Goal: Information Seeking & Learning: Learn about a topic

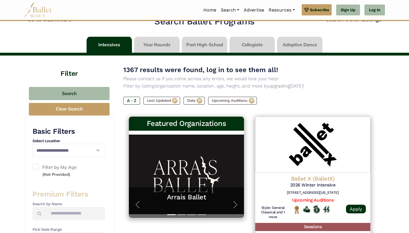
scroll to position [8, 0]
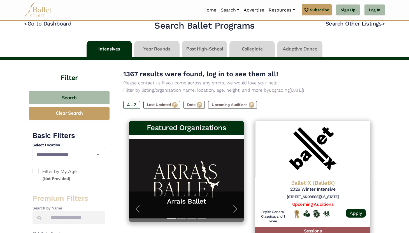
click at [121, 45] on link at bounding box center [108, 49] width 45 height 16
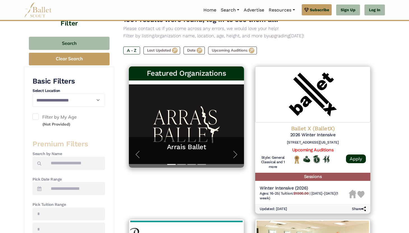
scroll to position [72, 0]
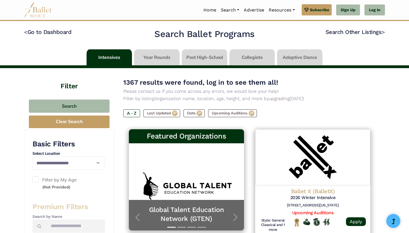
click at [38, 179] on span at bounding box center [35, 179] width 6 height 6
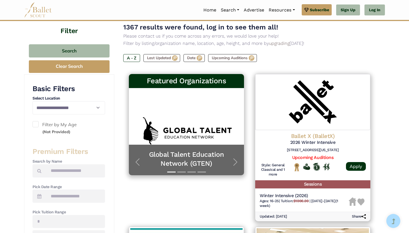
scroll to position [58, 0]
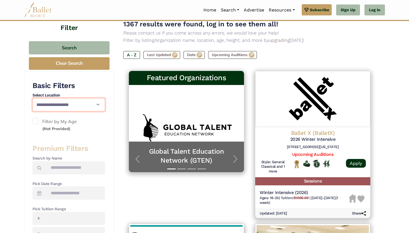
click at [89, 104] on select "**********" at bounding box center [68, 104] width 73 height 13
click at [92, 101] on select "**********" at bounding box center [68, 104] width 73 height 13
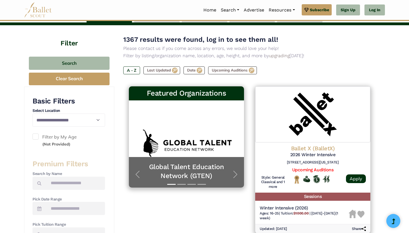
scroll to position [0, 0]
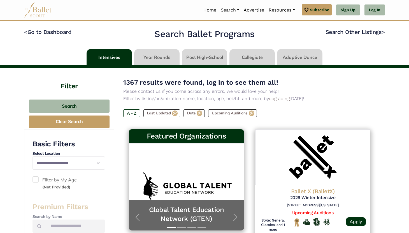
click at [36, 10] on img at bounding box center [38, 9] width 28 height 15
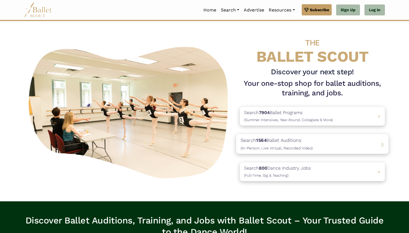
click at [296, 141] on p "Search 1564 Ballet Auditions (In-Person, Live Virtual, Recorded Video)" at bounding box center [276, 143] width 72 height 15
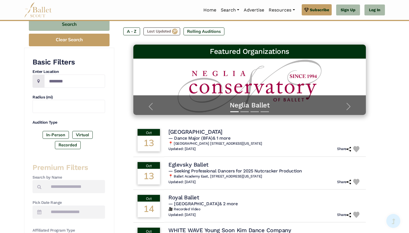
scroll to position [69, 0]
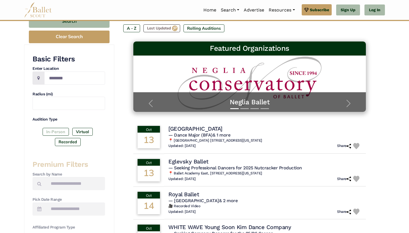
click at [63, 128] on label "In-Person" at bounding box center [56, 132] width 26 height 8
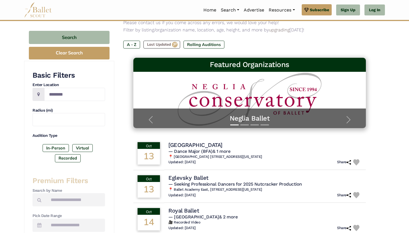
scroll to position [52, 0]
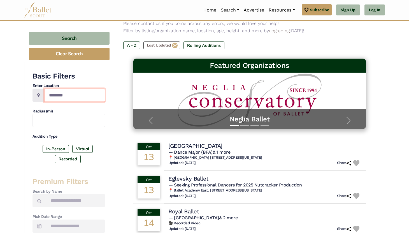
click at [71, 96] on input "Location" at bounding box center [74, 94] width 61 height 13
click at [65, 122] on input "text" at bounding box center [68, 120] width 73 height 13
click at [106, 78] on div "Basic Filters Enter Location Radius (mi) Audition Type In-Person Virtual Record…" at bounding box center [69, 230] width 90 height 336
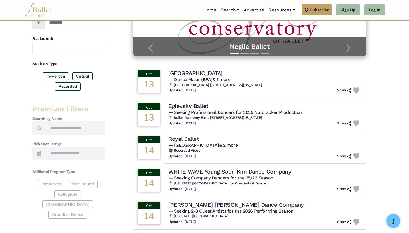
scroll to position [0, 0]
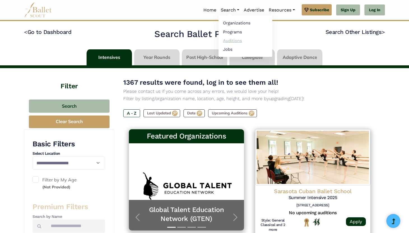
click at [234, 38] on link "Auditions" at bounding box center [245, 40] width 54 height 9
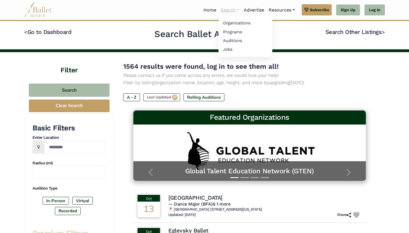
click at [223, 9] on link "Search" at bounding box center [229, 10] width 23 height 12
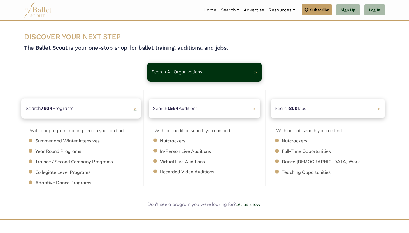
click at [58, 107] on p "Search 7904 Programs" at bounding box center [50, 108] width 48 height 8
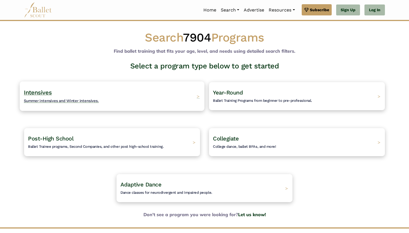
click at [122, 104] on div "Intensives Summer intensives and Winter intensives. >" at bounding box center [112, 95] width 184 height 29
click at [87, 98] on h4 "Intensives Summer intensives and Winter intensives." at bounding box center [61, 95] width 75 height 15
